Goal: Task Accomplishment & Management: Use online tool/utility

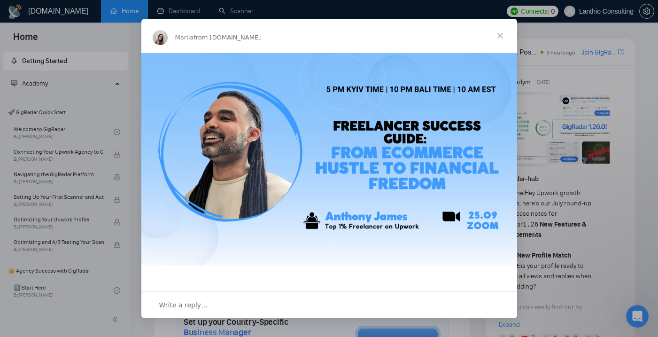
click at [500, 33] on span "Close" at bounding box center [500, 36] width 34 height 34
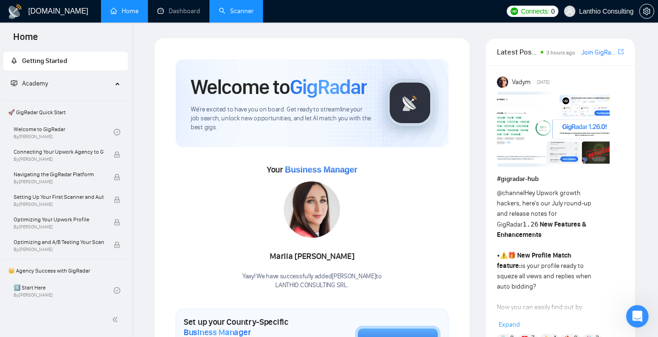
click at [241, 9] on link "Scanner" at bounding box center [236, 11] width 35 height 8
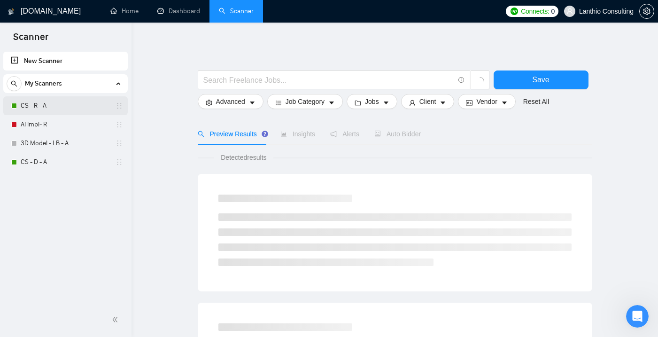
click at [47, 104] on link "CS - R - A" at bounding box center [65, 105] width 89 height 19
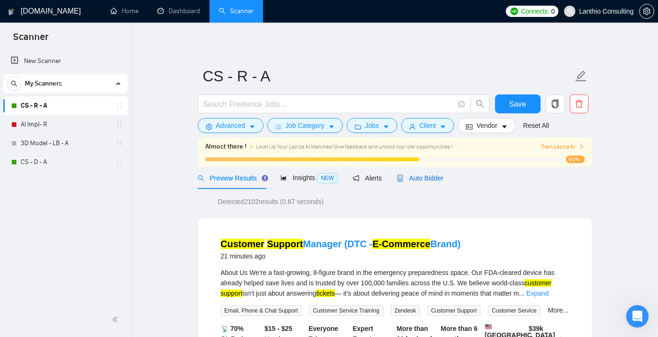
click at [414, 179] on span "Auto Bidder" at bounding box center [420, 178] width 47 height 8
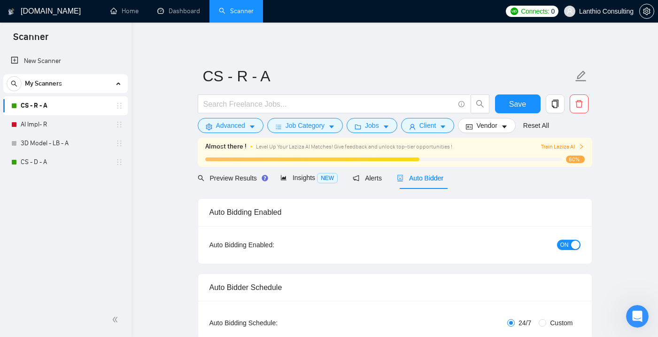
checkbox input "true"
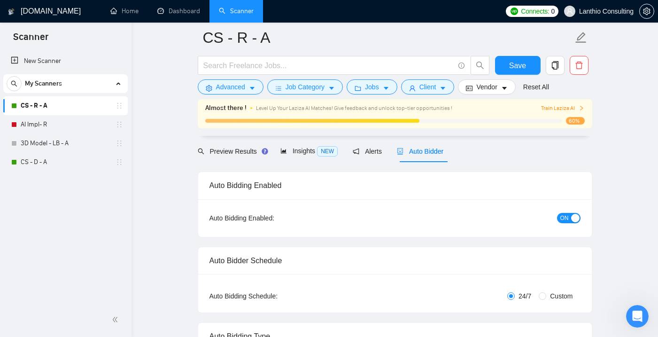
scroll to position [69, 0]
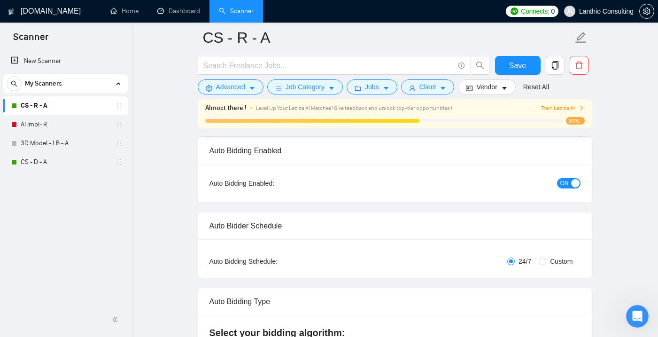
click at [563, 184] on span "ON" at bounding box center [564, 183] width 8 height 10
click at [571, 184] on span "OFF" at bounding box center [571, 183] width 11 height 10
click at [516, 62] on span "Save" at bounding box center [517, 66] width 17 height 12
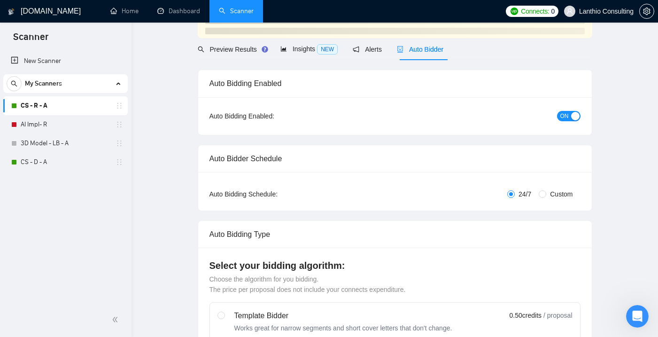
scroll to position [0, 0]
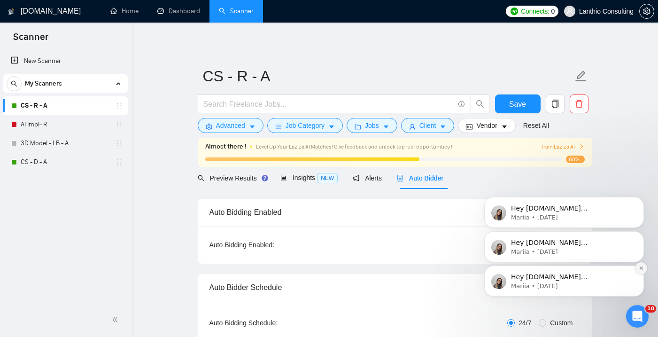
click at [640, 267] on icon "Dismiss notification" at bounding box center [640, 267] width 3 height 3
click at [639, 266] on icon "Dismiss notification" at bounding box center [641, 267] width 5 height 5
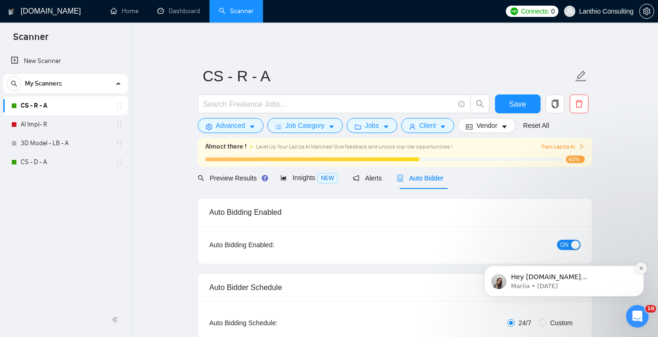
click at [640, 265] on icon "Dismiss notification" at bounding box center [641, 267] width 5 height 5
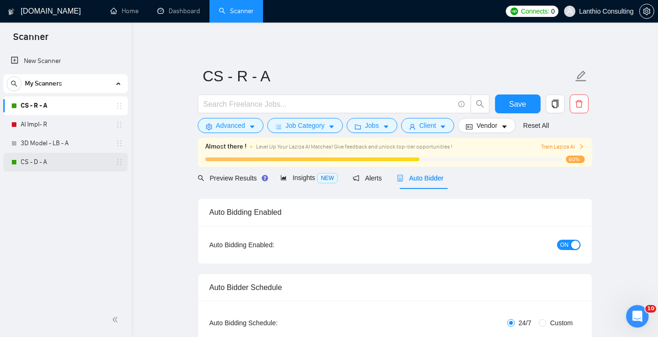
click at [39, 165] on link "CS - D - A" at bounding box center [65, 162] width 89 height 19
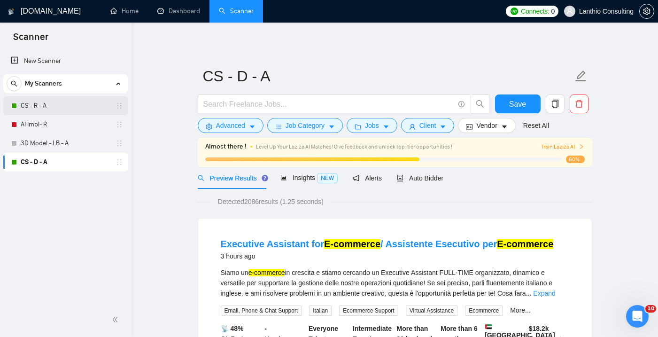
click at [50, 103] on link "CS - R - A" at bounding box center [65, 105] width 89 height 19
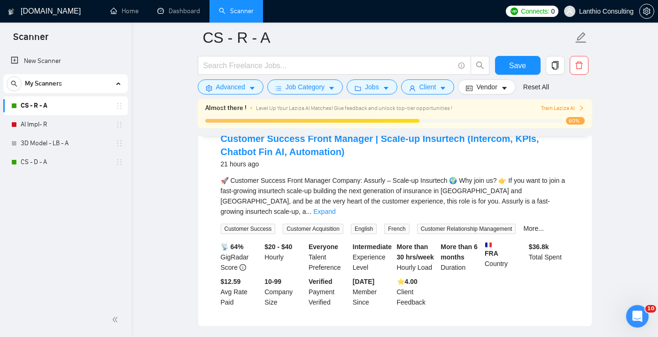
scroll to position [941, 0]
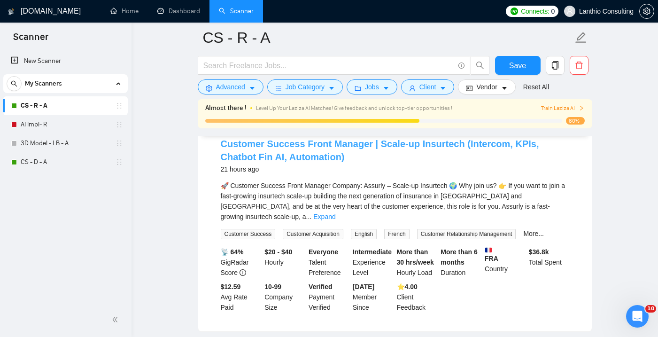
click at [268, 162] on link "Customer Success Front Manager | Scale-up Insurtech (Intercom, KPIs, Chatbot Fi…" at bounding box center [380, 150] width 318 height 23
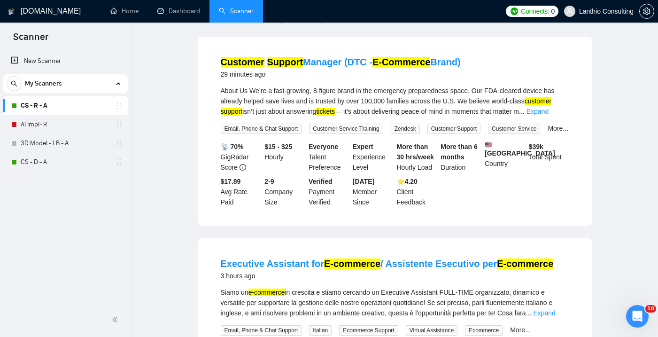
scroll to position [0, 0]
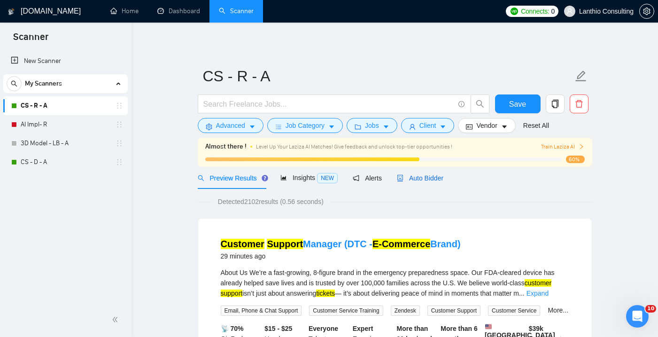
click at [423, 179] on span "Auto Bidder" at bounding box center [420, 178] width 47 height 8
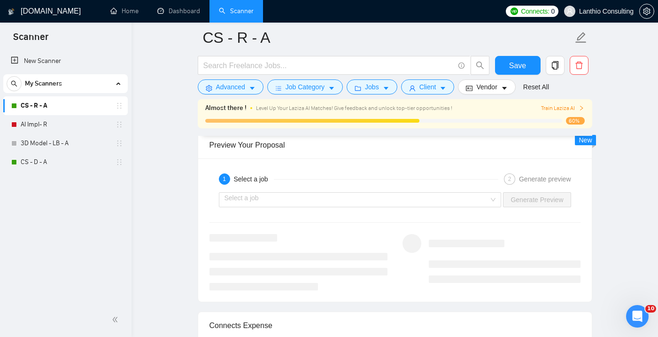
scroll to position [1837, 0]
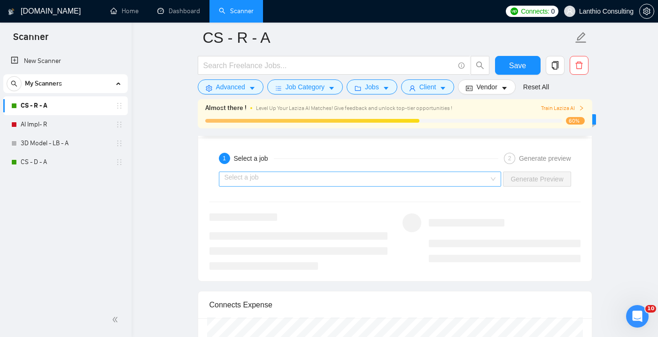
click at [493, 180] on div "Select a job" at bounding box center [360, 178] width 283 height 15
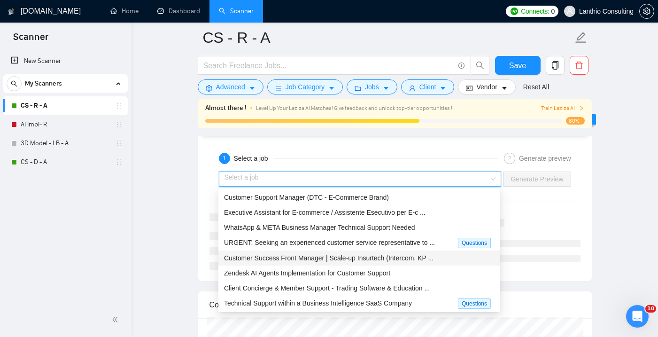
click at [364, 260] on span "Customer Success Front Manager | Scale-up Insurtech (Intercom, KP ..." at bounding box center [328, 258] width 209 height 8
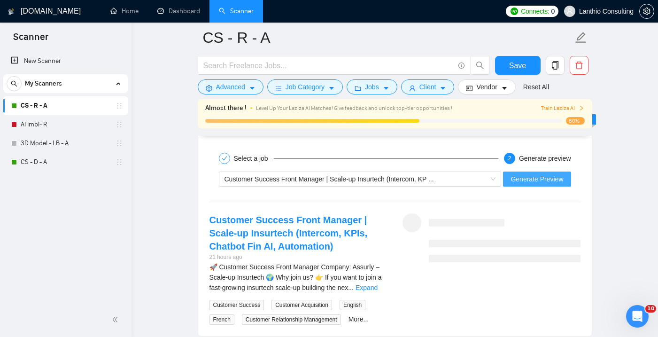
click at [536, 180] on span "Generate Preview" at bounding box center [537, 179] width 53 height 10
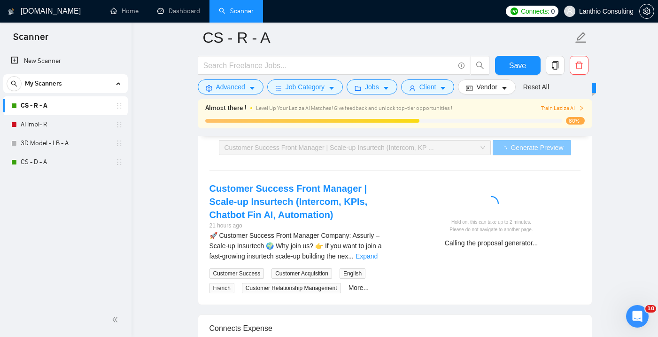
scroll to position [1877, 0]
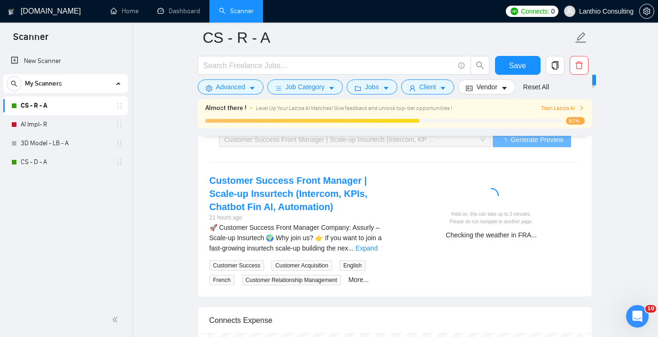
click at [479, 234] on div "Checking the weather in FRA..." at bounding box center [491, 235] width 171 height 10
click at [479, 234] on div "Checking the client's questions..." at bounding box center [491, 235] width 171 height 10
click at [480, 256] on div "Customer Success Front Manager | Scale-up Insurtech (Intercom, KPIs, Chatbot Fi…" at bounding box center [395, 229] width 386 height 111
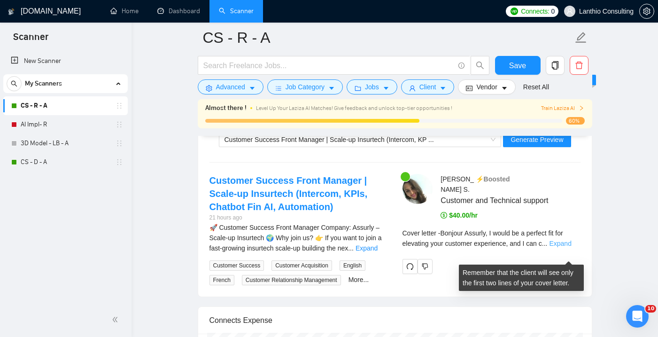
click at [562, 247] on link "Expand" at bounding box center [560, 244] width 22 height 8
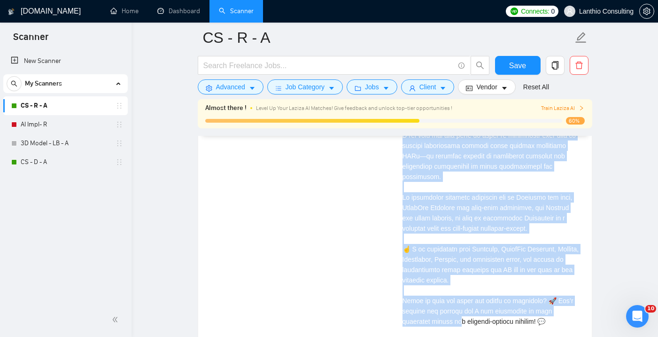
scroll to position [2217, 0]
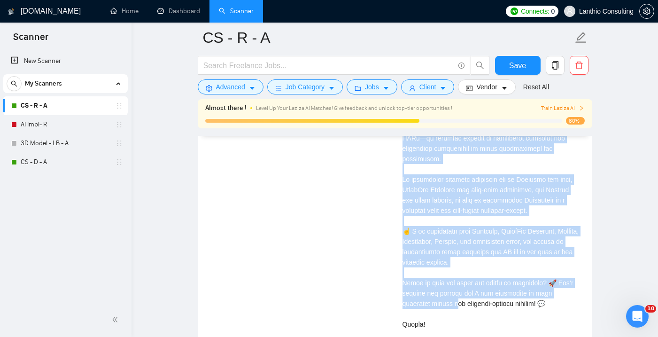
drag, startPoint x: 403, startPoint y: 161, endPoint x: 461, endPoint y: 320, distance: 169.0
click at [461, 320] on div "Cover letter" at bounding box center [492, 122] width 178 height 455
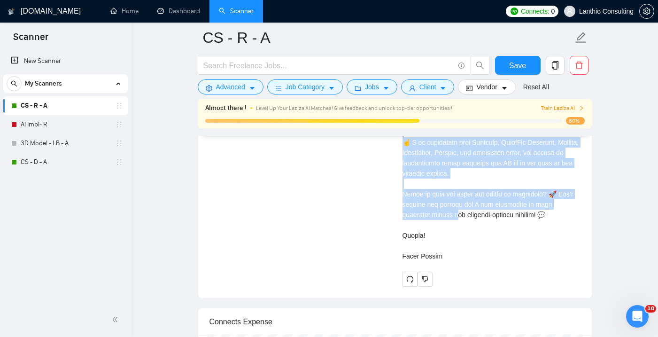
scroll to position [2307, 0]
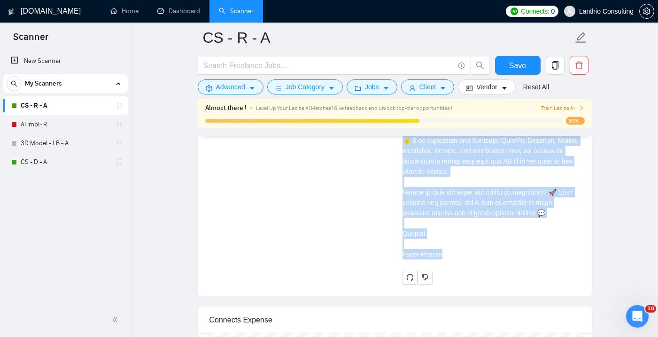
copy div "Bonjour Assurly, I would be a perfect fit for elevating your customer experienc…"
click at [325, 236] on div "Customer Success Front Manager | Scale-up Insurtech (Intercom, KPIs, Chatbot Fi…" at bounding box center [395, 14] width 386 height 542
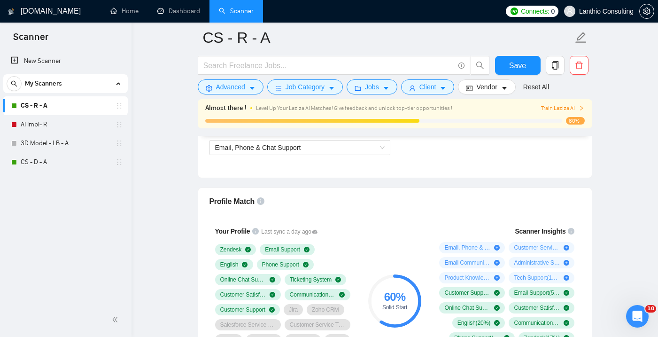
scroll to position [322, 0]
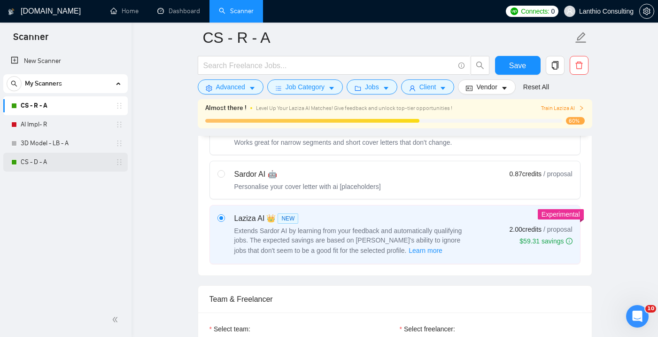
click at [31, 163] on link "CS - D - A" at bounding box center [65, 162] width 89 height 19
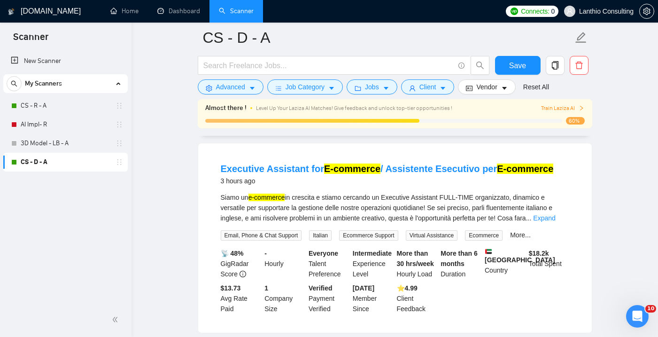
scroll to position [85, 0]
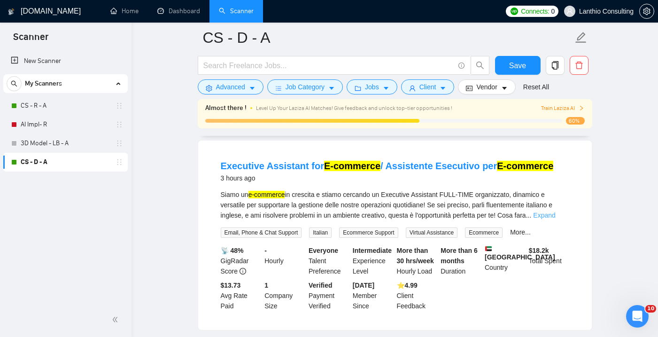
click at [555, 215] on link "Expand" at bounding box center [544, 215] width 22 height 8
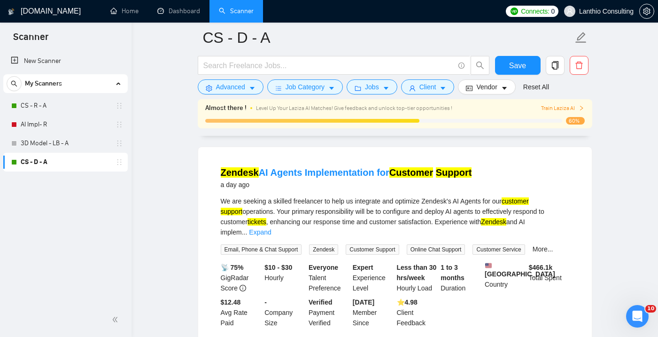
scroll to position [1450, 0]
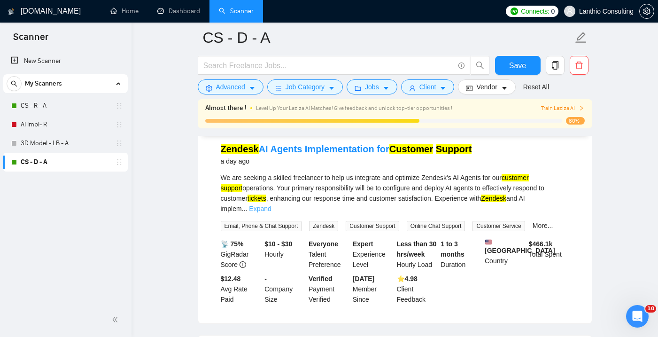
click at [271, 205] on link "Expand" at bounding box center [260, 209] width 22 height 8
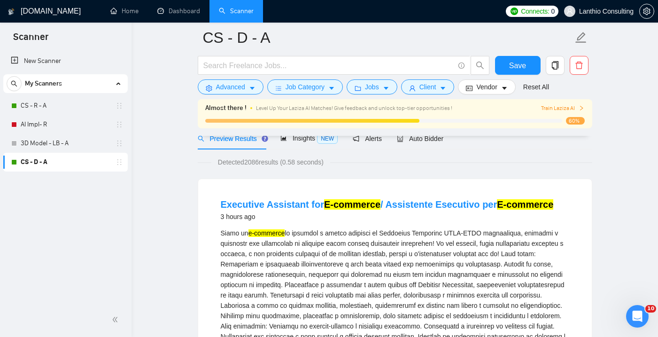
scroll to position [0, 0]
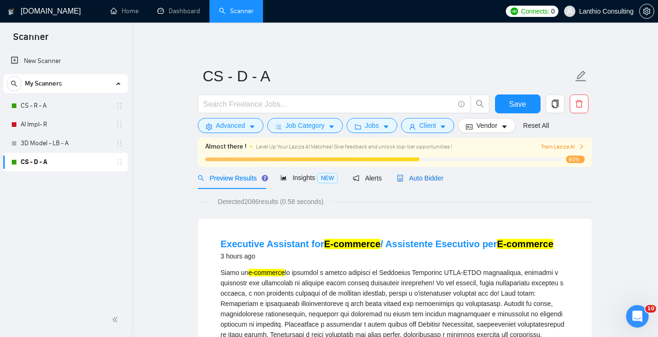
click at [417, 182] on div "Auto Bidder" at bounding box center [420, 178] width 47 height 10
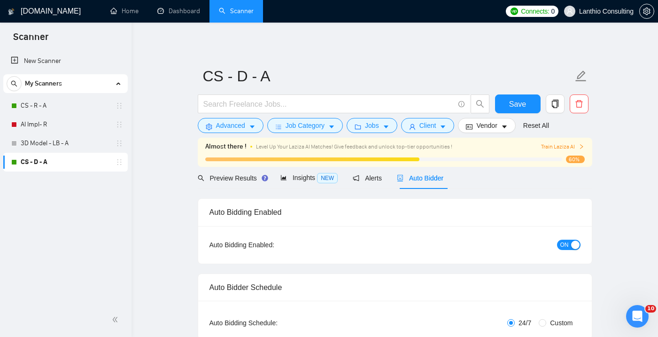
checkbox input "true"
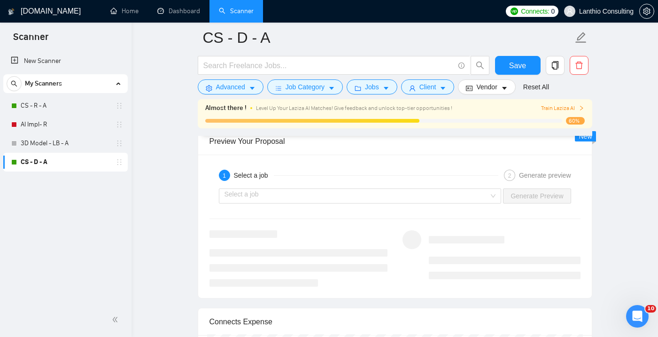
scroll to position [1807, 0]
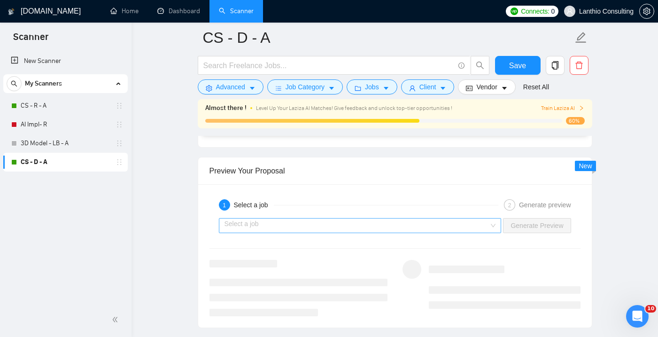
click at [490, 225] on div "Select a job" at bounding box center [360, 225] width 283 height 15
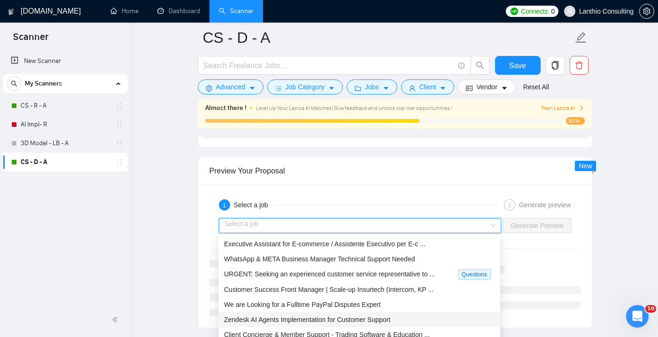
click at [328, 320] on span "Zendesk AI Agents Implementation for Customer Support" at bounding box center [307, 320] width 166 height 8
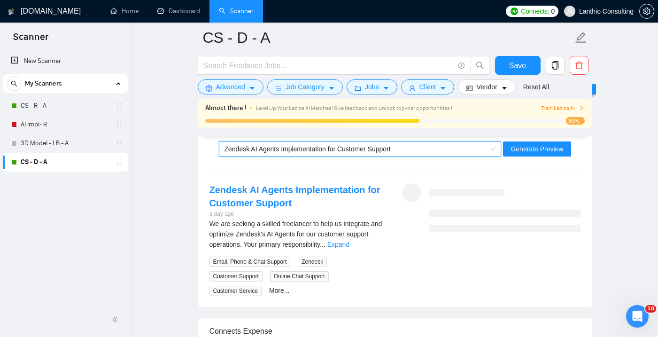
scroll to position [1882, 0]
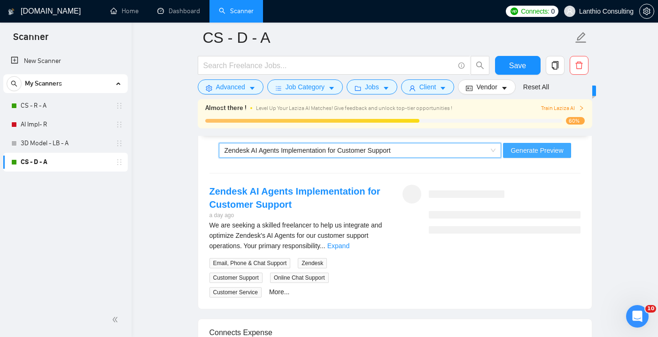
click at [554, 149] on span "Generate Preview" at bounding box center [537, 150] width 53 height 10
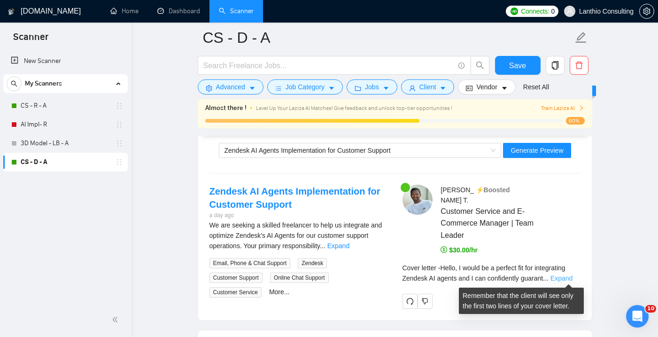
click at [564, 279] on link "Expand" at bounding box center [562, 278] width 22 height 8
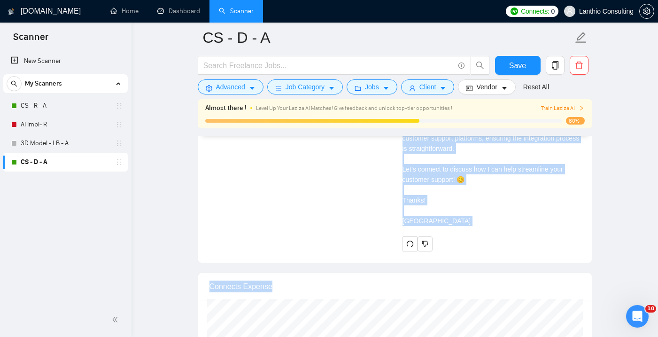
scroll to position [2212, 0]
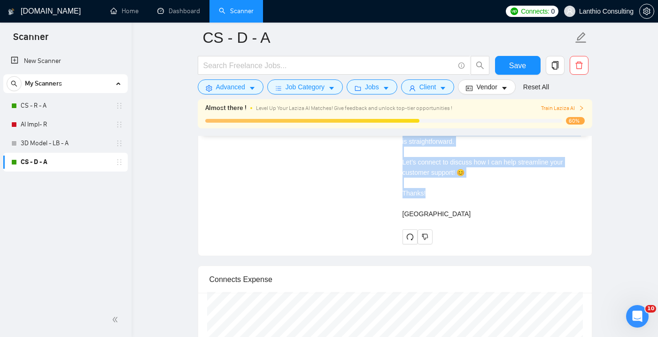
drag, startPoint x: 403, startPoint y: 152, endPoint x: 441, endPoint y: 215, distance: 74.0
click at [441, 215] on div "Cover letter Hello, I would be a perfect fit for integrating Zendesk AI agents …" at bounding box center [492, 79] width 178 height 279
copy div "Hello, I would be a perfect fit for integrating Zendesk AI agents and I can con…"
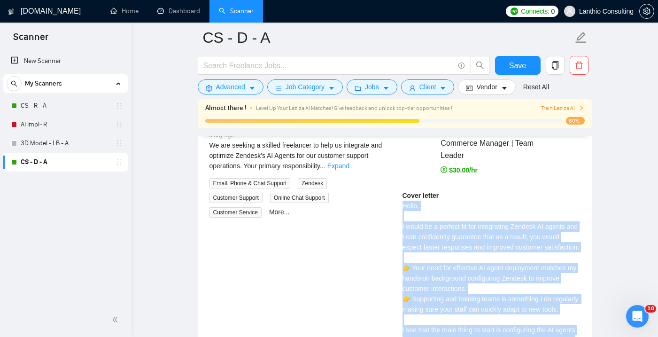
scroll to position [1994, 0]
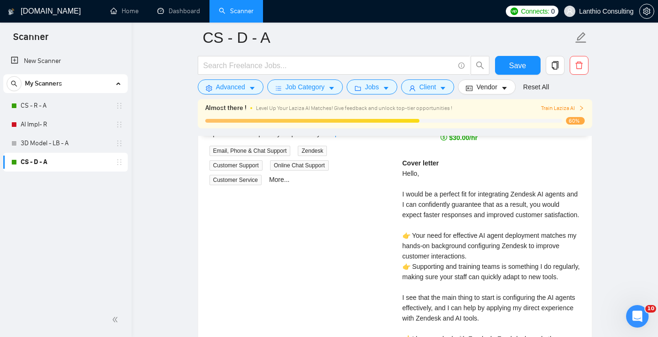
click at [359, 199] on div "Zendesk AI Agents Implementation for Customer Support a day ago We are seeking …" at bounding box center [395, 266] width 386 height 389
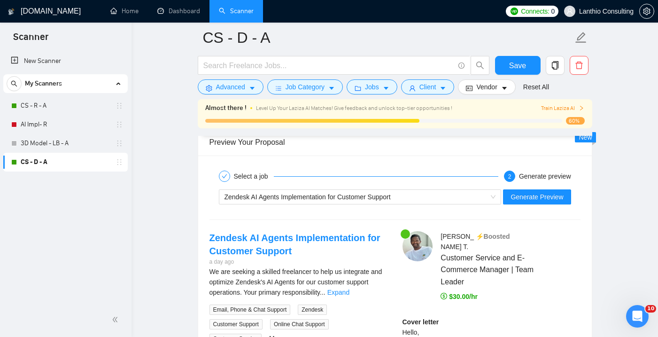
scroll to position [1834, 0]
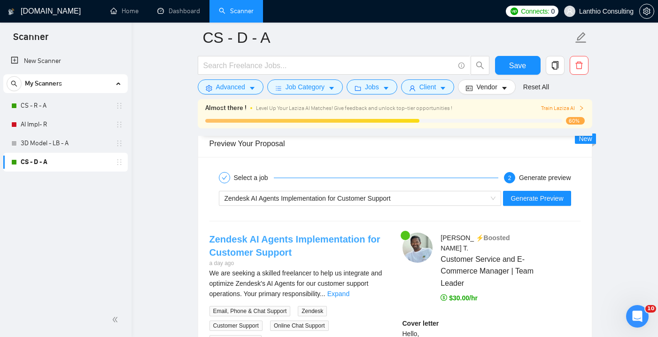
click at [279, 241] on link "Zendesk AI Agents Implementation for Customer Support" at bounding box center [294, 245] width 171 height 23
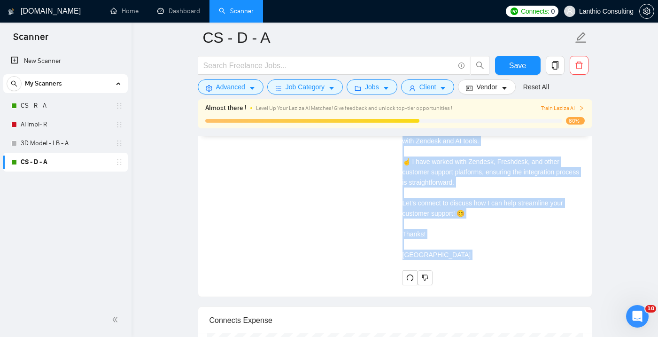
scroll to position [2290, 0]
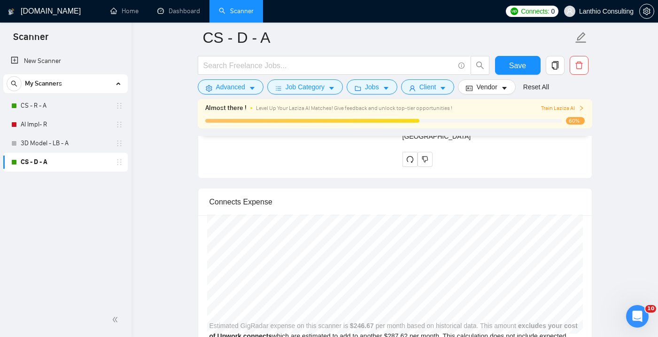
drag, startPoint x: 402, startPoint y: 177, endPoint x: 441, endPoint y: 139, distance: 54.1
click at [441, 139] on div "Cover letter Hello, I would be a perfect fit for integrating Zendesk AI agents …" at bounding box center [492, 1] width 178 height 279
copy div "Hello, I would be a perfect fit for integrating Zendesk AI agents and I can con…"
click at [61, 107] on link "CS - R - A" at bounding box center [65, 105] width 89 height 19
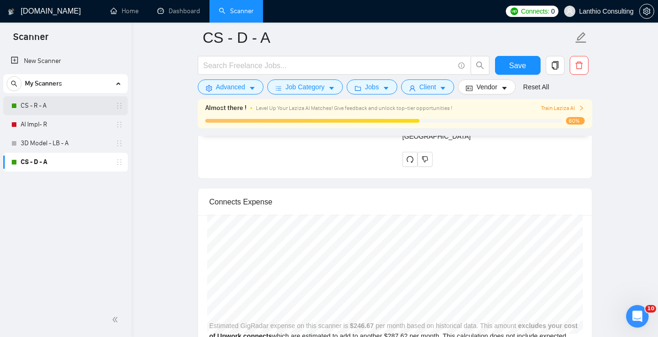
scroll to position [35, 0]
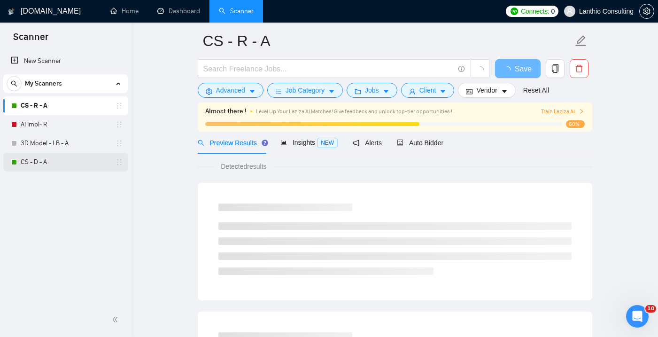
click at [66, 170] on link "CS - D - A" at bounding box center [65, 162] width 89 height 19
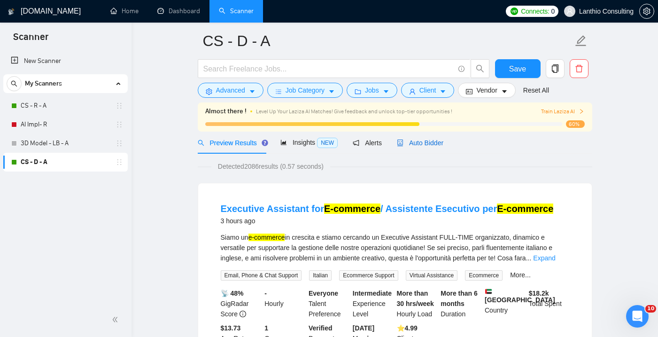
click at [422, 140] on span "Auto Bidder" at bounding box center [420, 143] width 47 height 8
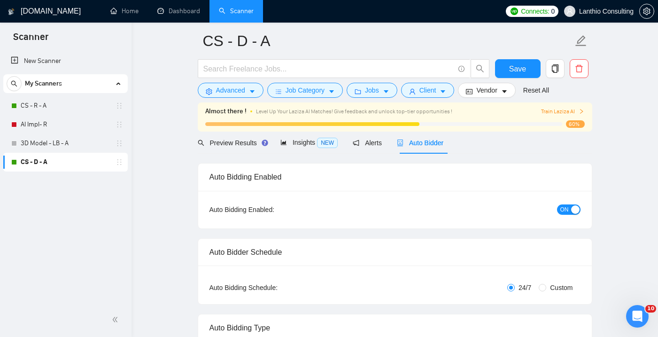
checkbox input "true"
